Goal: Information Seeking & Learning: Learn about a topic

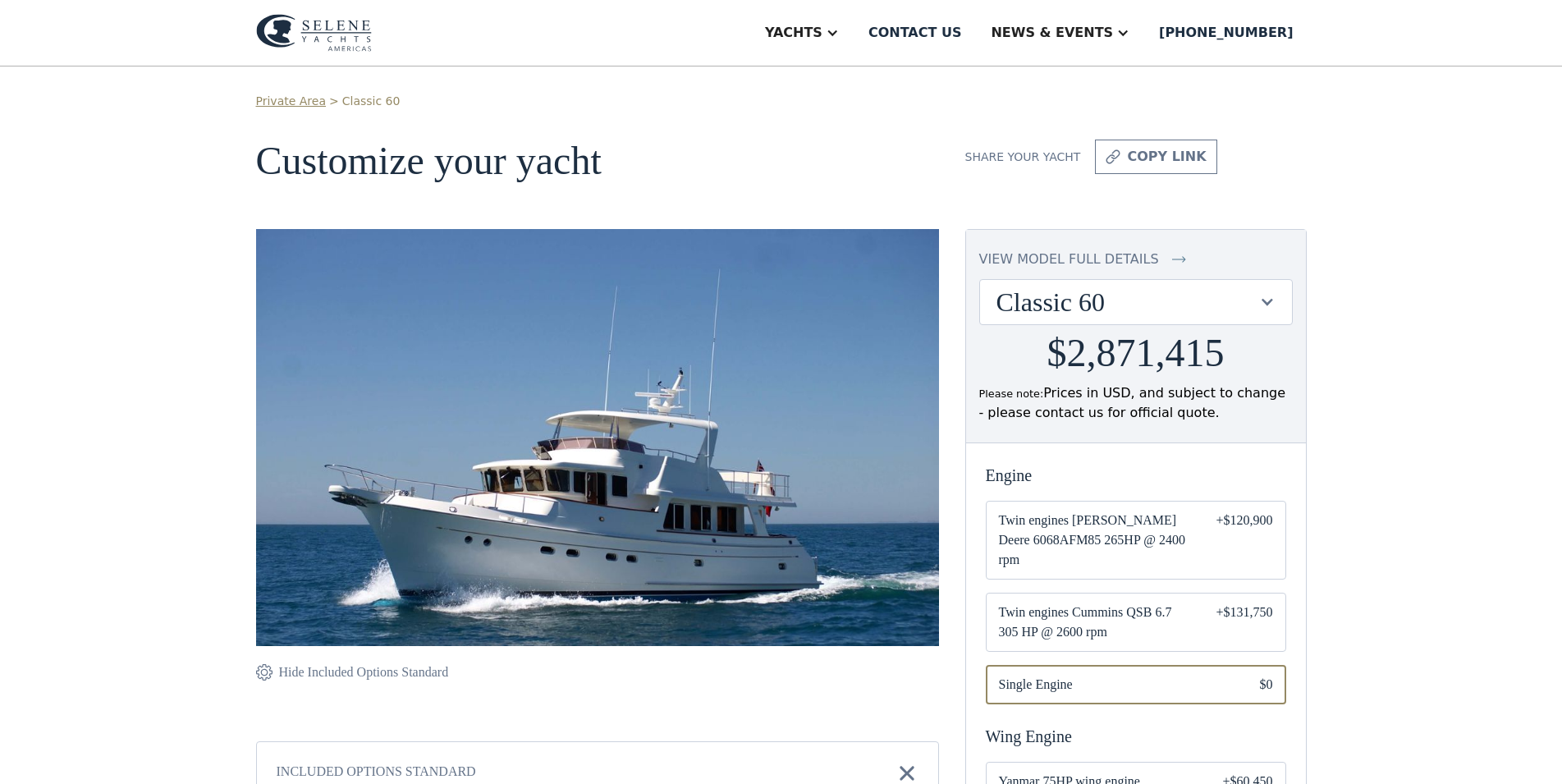
click at [1130, 305] on div "Classic 60" at bounding box center [1128, 302] width 263 height 31
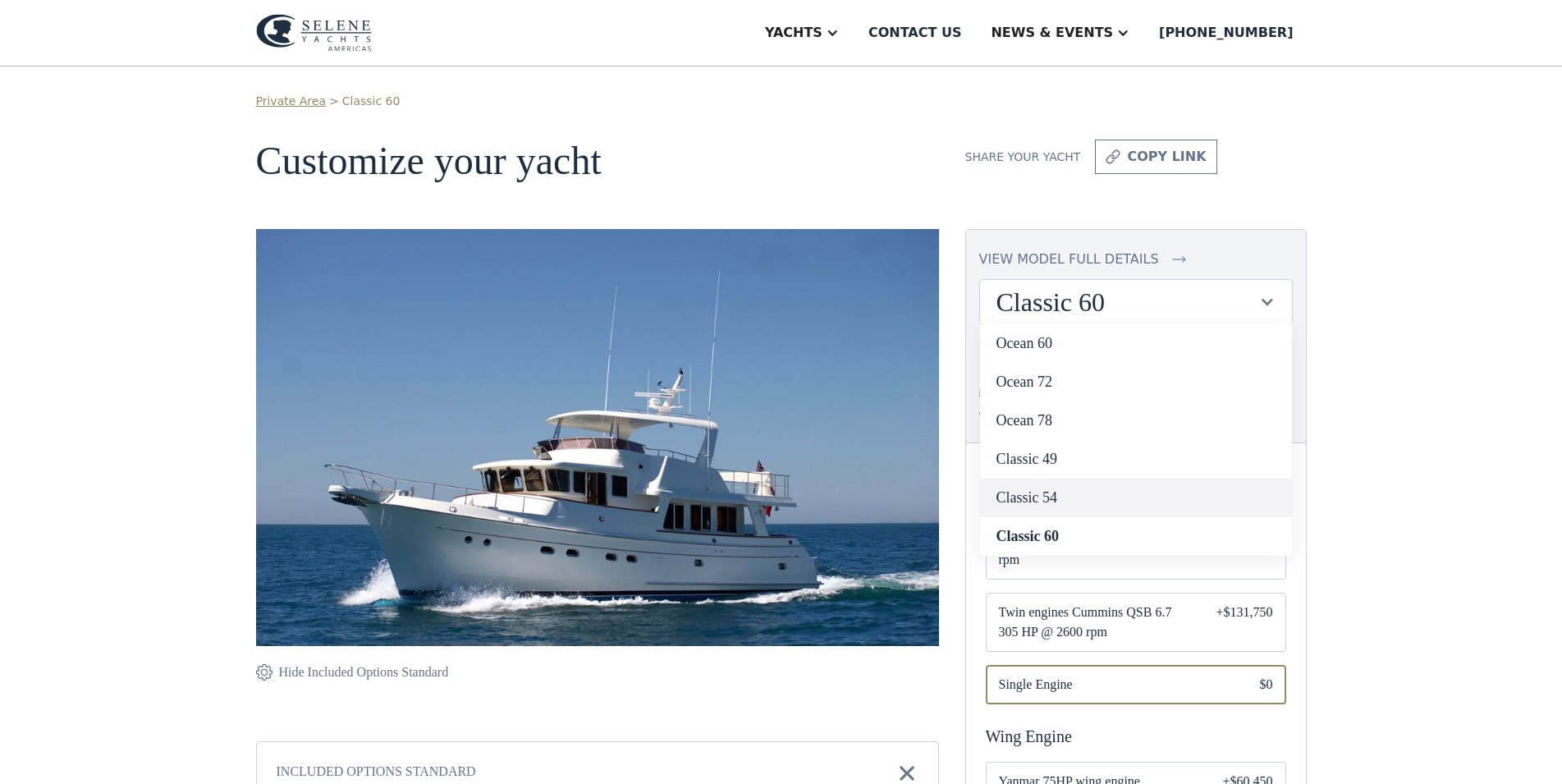
click at [1070, 499] on link "Classic 54" at bounding box center [1136, 497] width 312 height 38
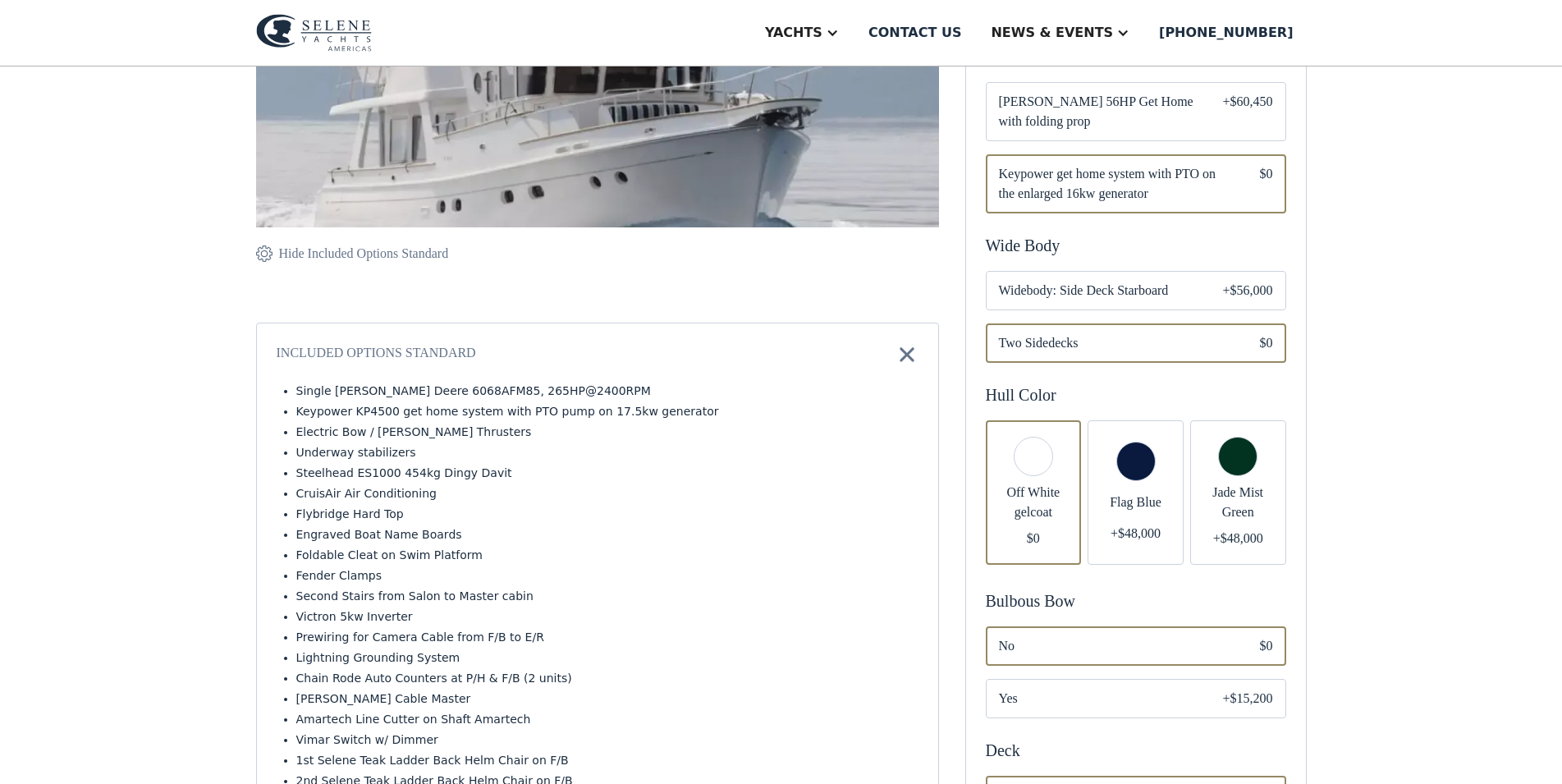
scroll to position [335, 0]
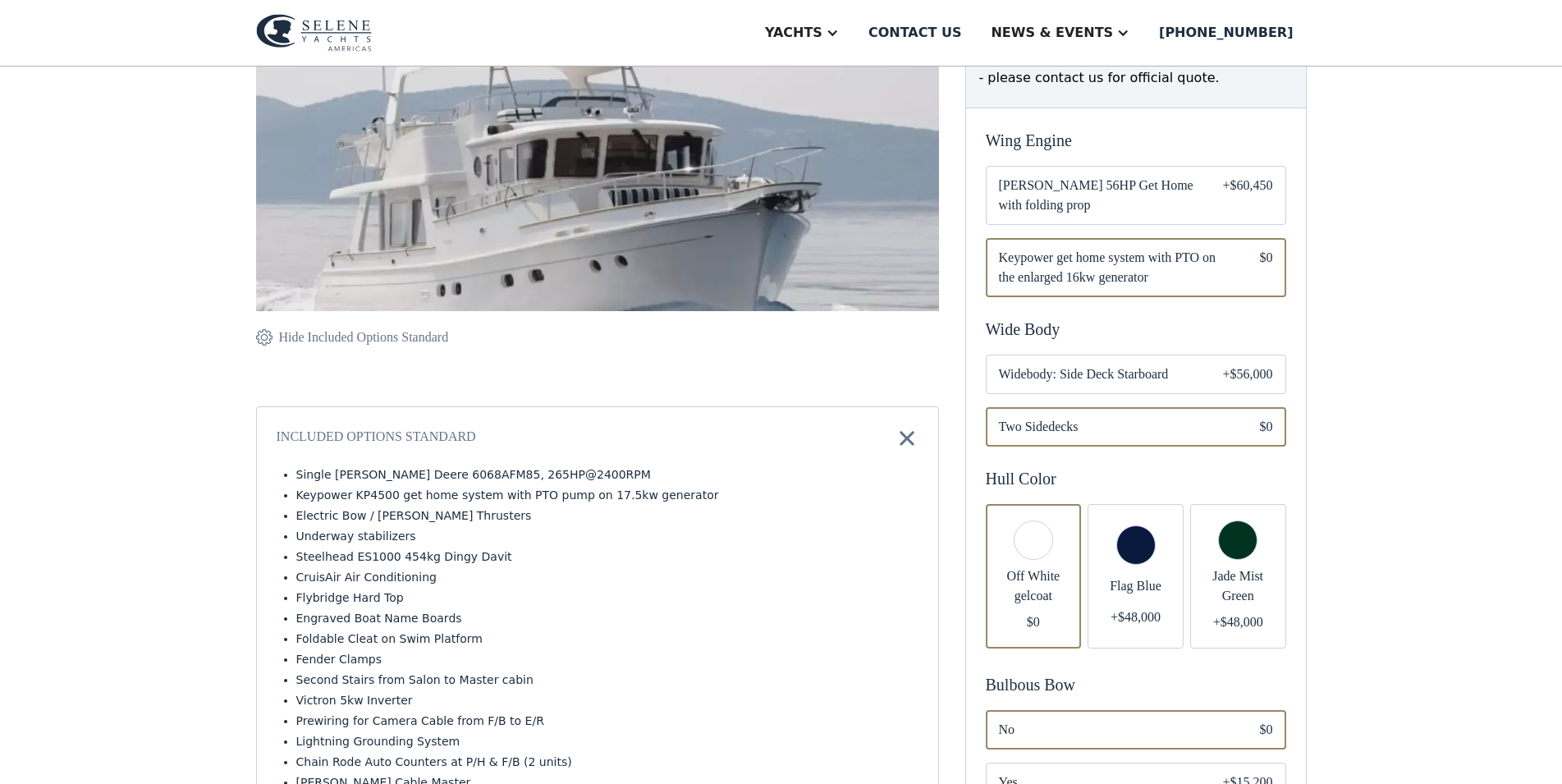
click at [1145, 575] on div "Email Form" at bounding box center [1136, 576] width 96 height 144
click at [1082, 384] on span "Widebody: Side Deck Starboard" at bounding box center [1098, 374] width 198 height 20
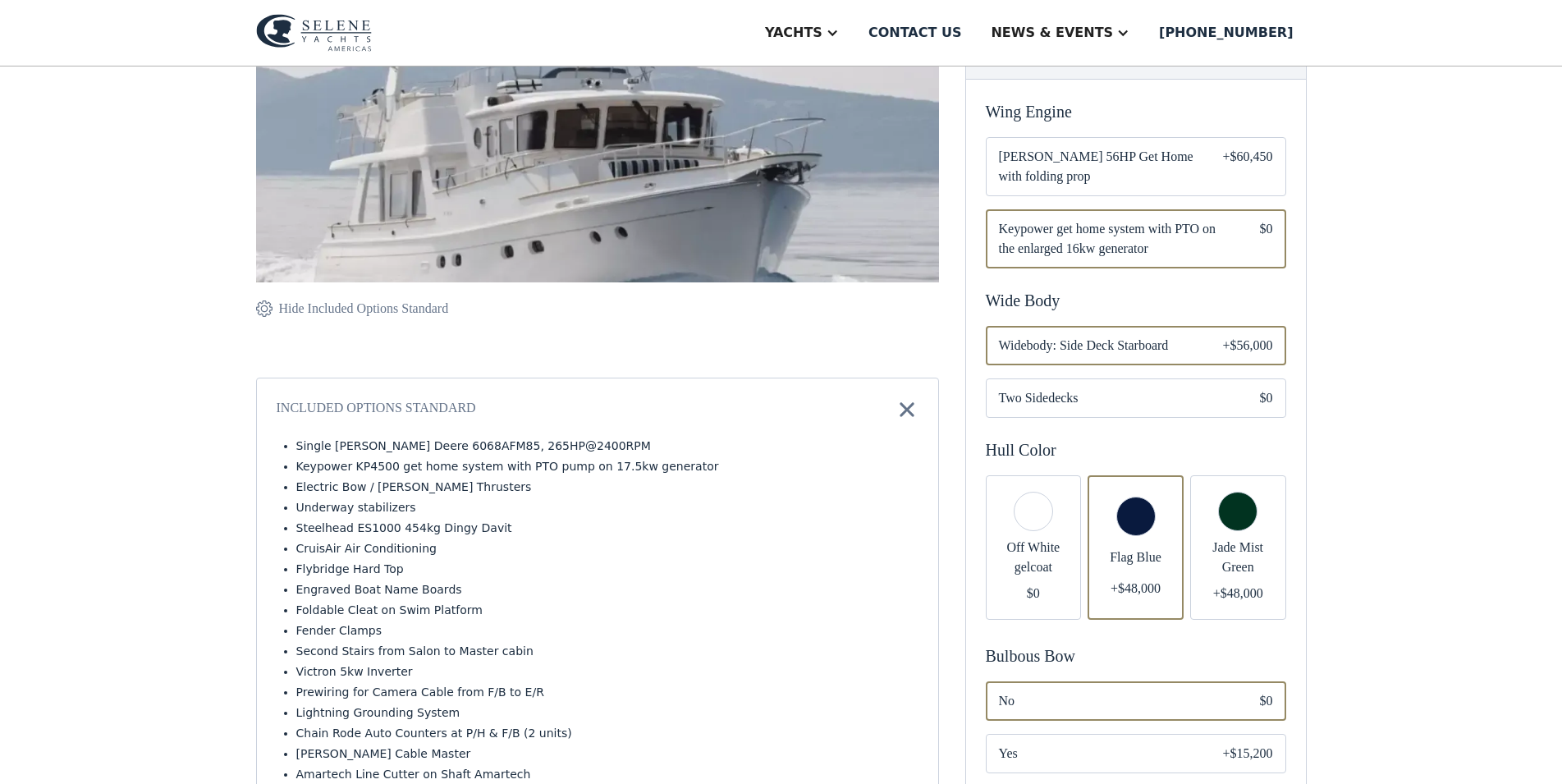
scroll to position [335, 0]
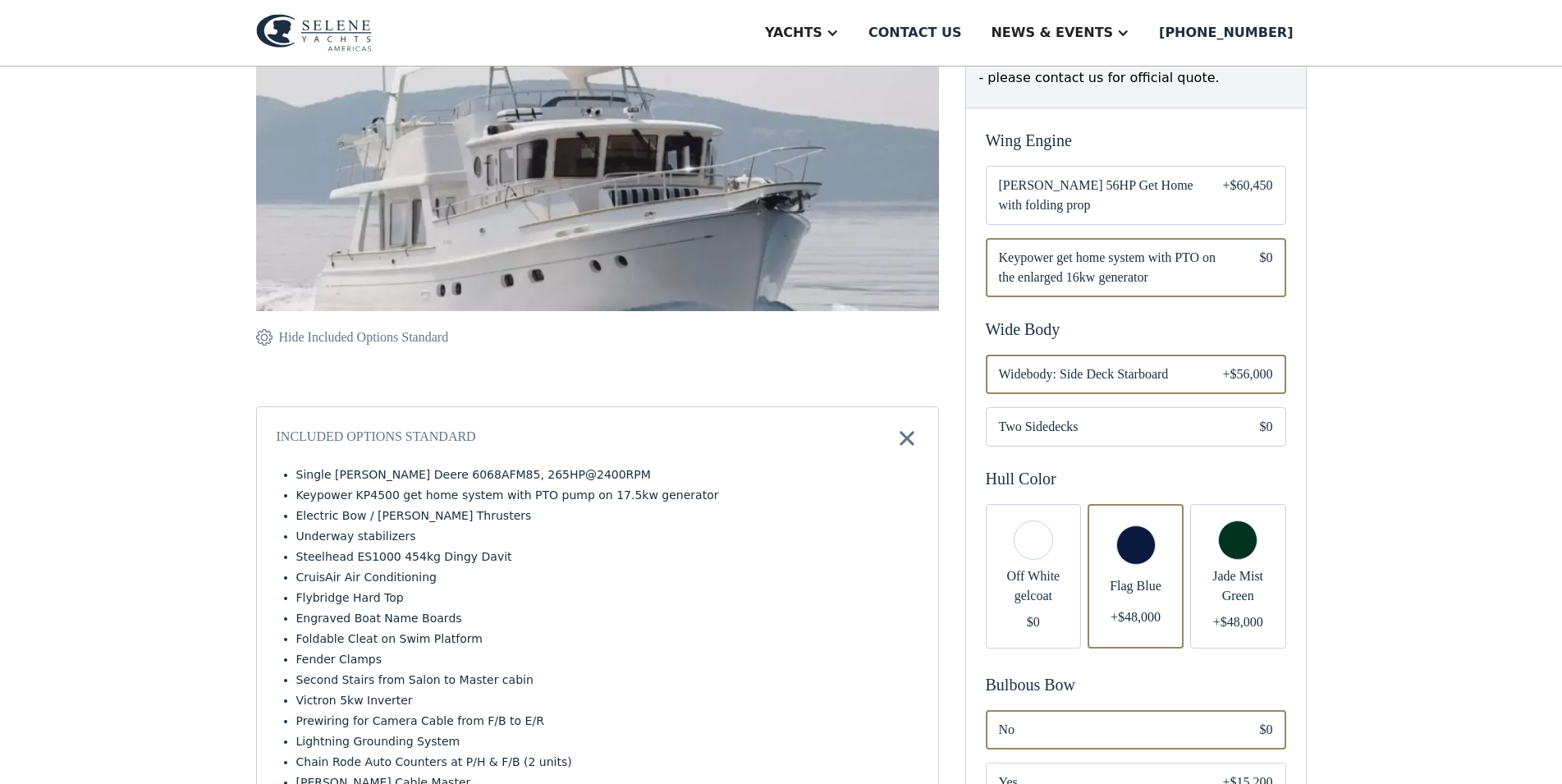
click at [307, 347] on div "Hide Included Options Standard" at bounding box center [364, 337] width 170 height 20
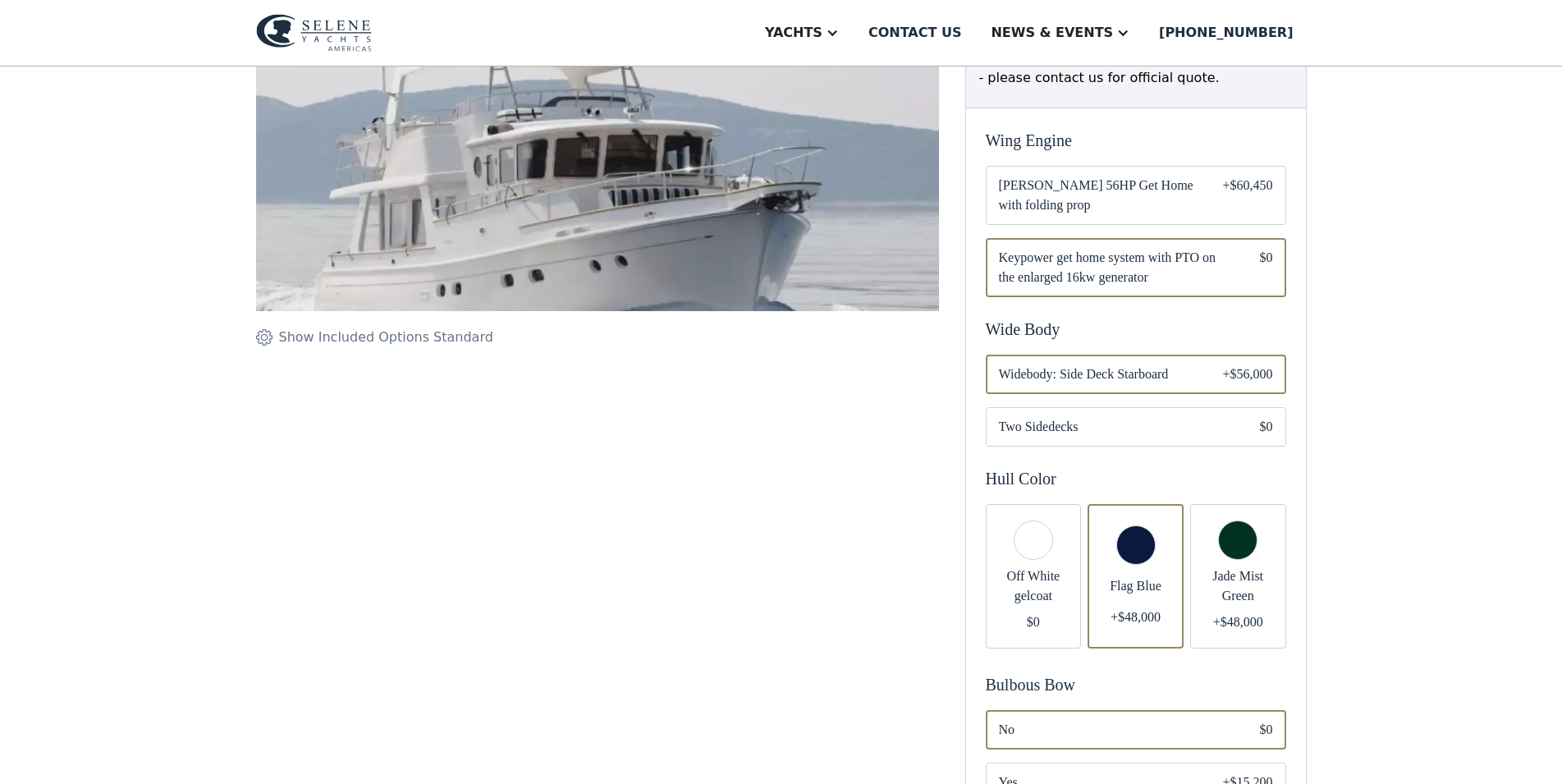
click at [307, 347] on div "Show Included Options Standard" at bounding box center [386, 337] width 214 height 20
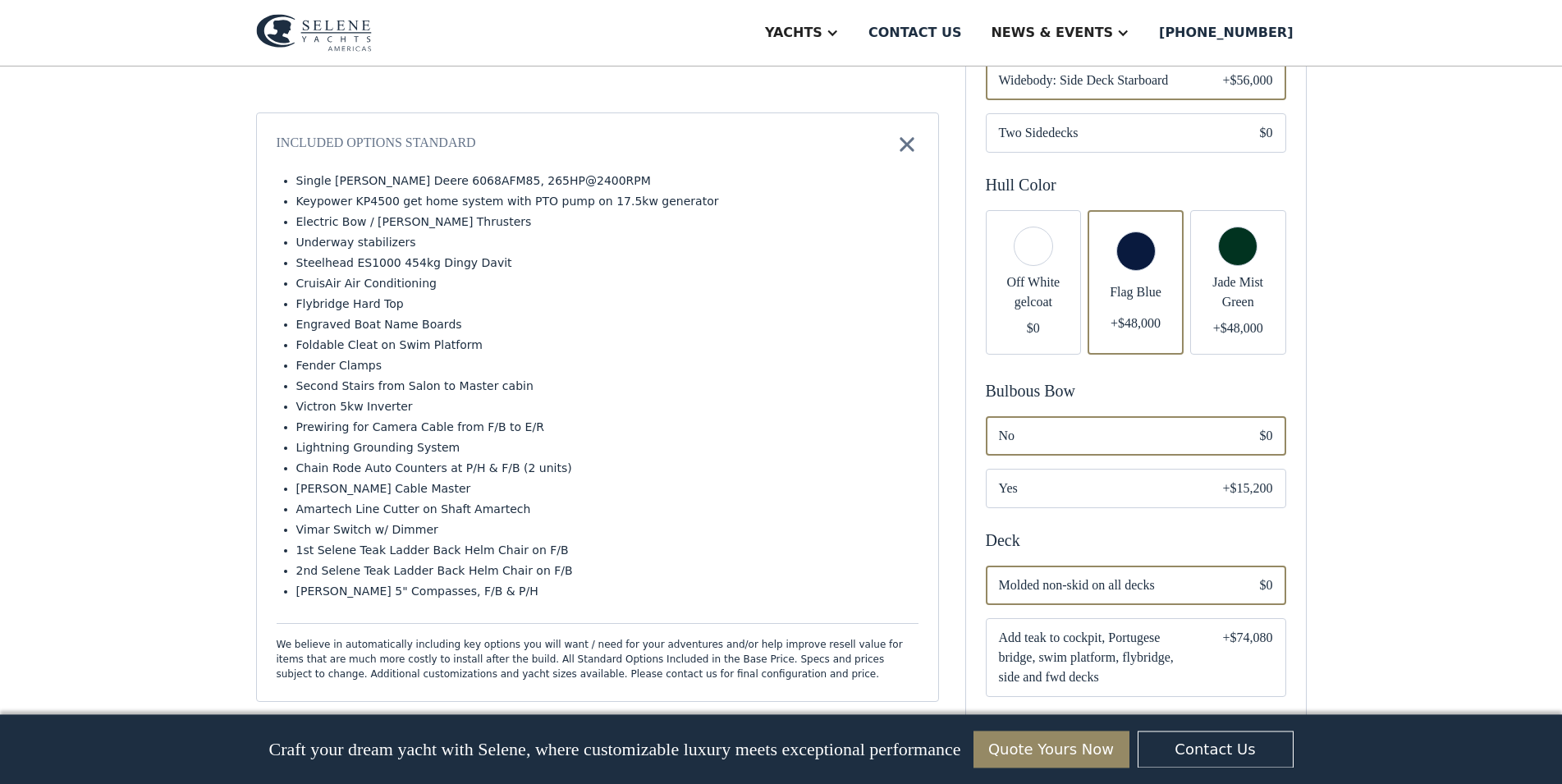
scroll to position [754, 0]
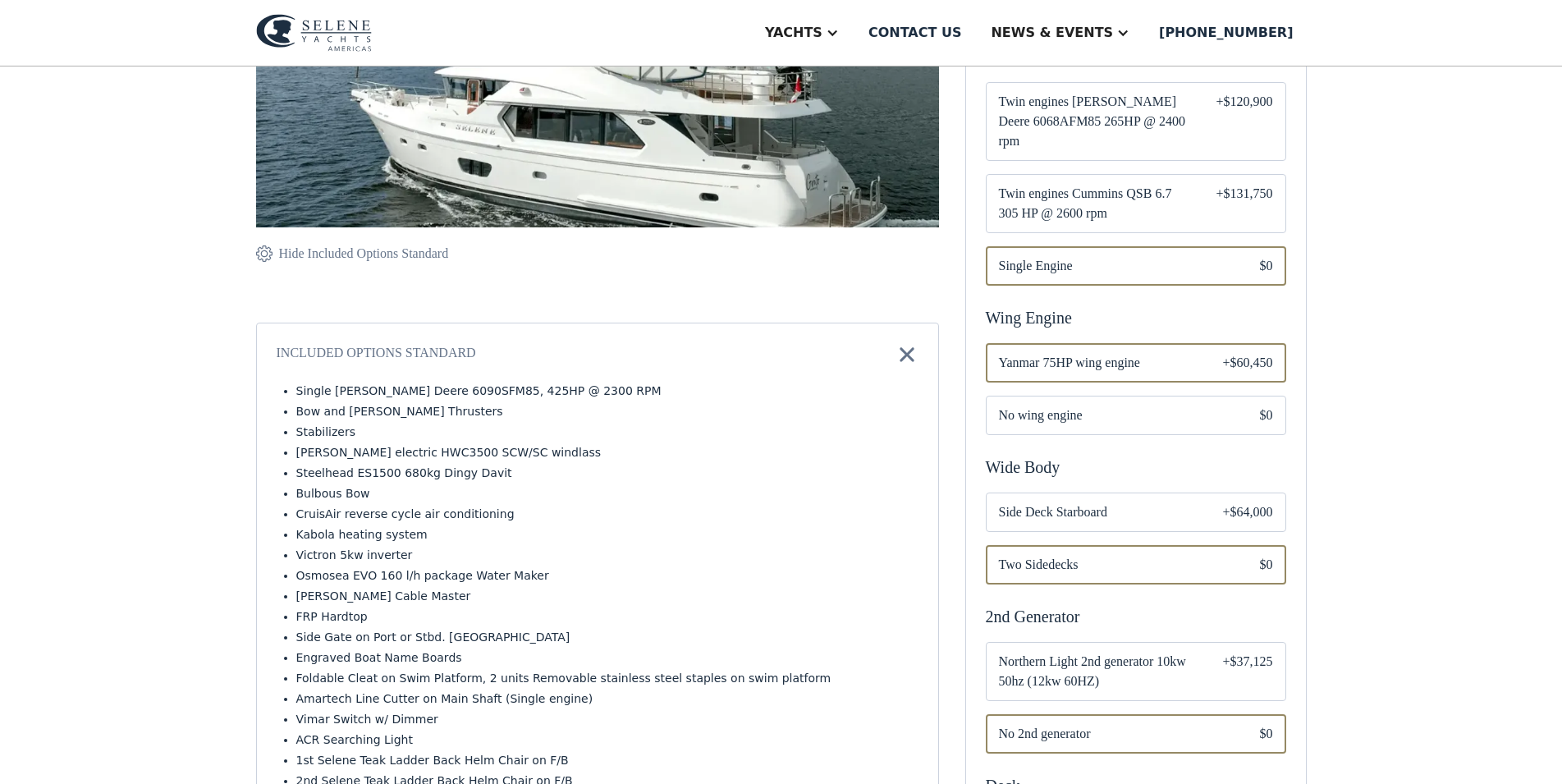
scroll to position [418, 0]
